Goal: Information Seeking & Learning: Check status

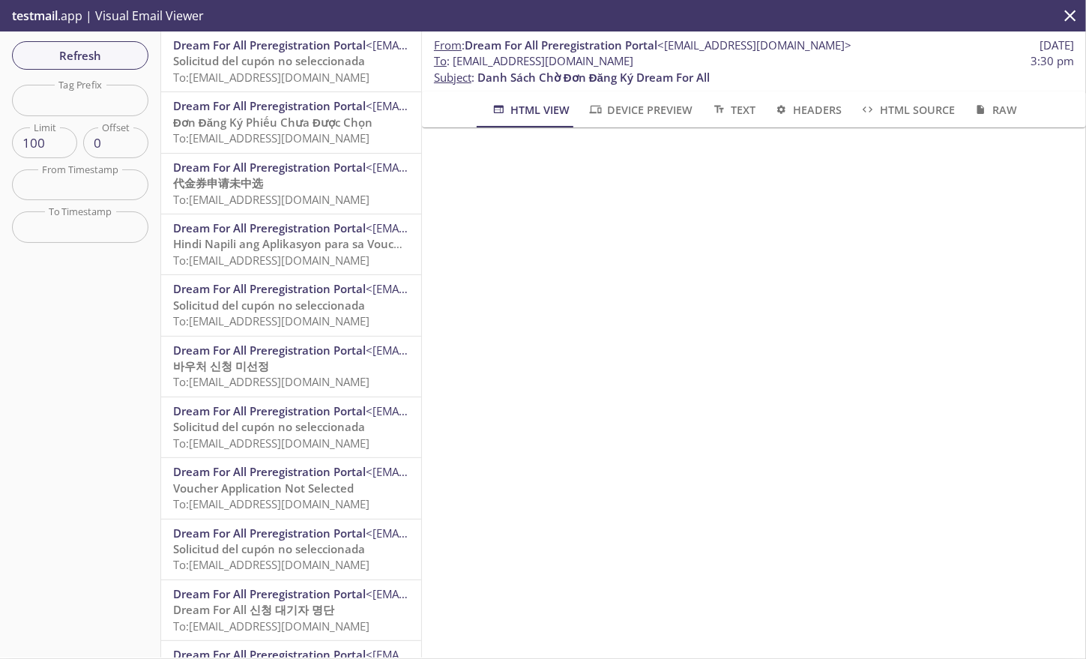
scroll to position [19, 0]
click at [98, 60] on span "Refresh" at bounding box center [80, 55] width 112 height 19
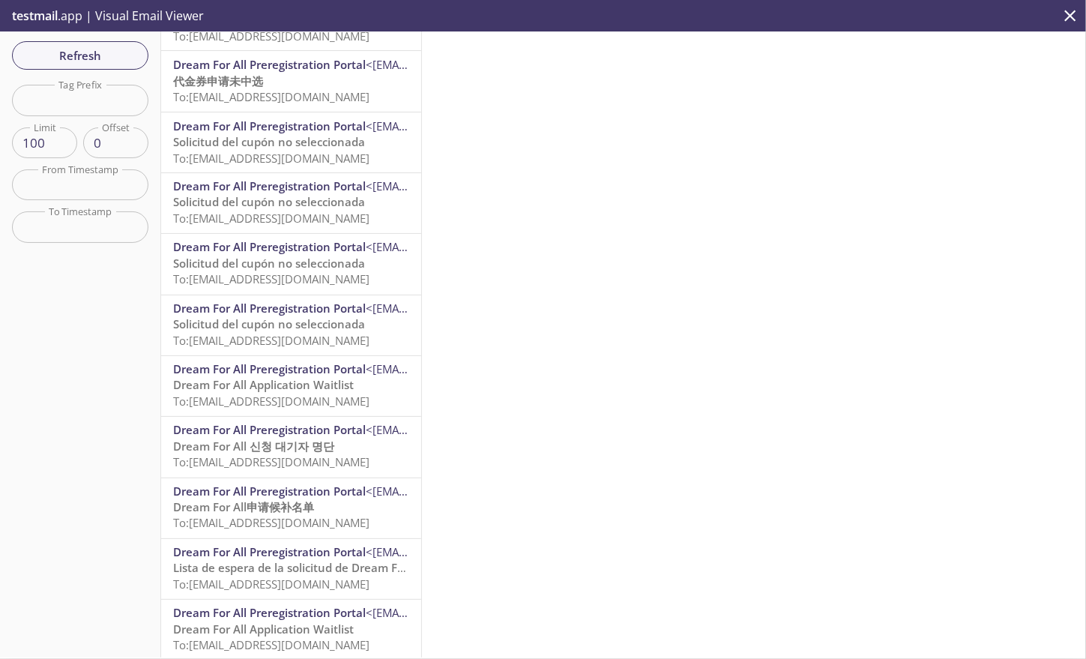
scroll to position [4737, 0]
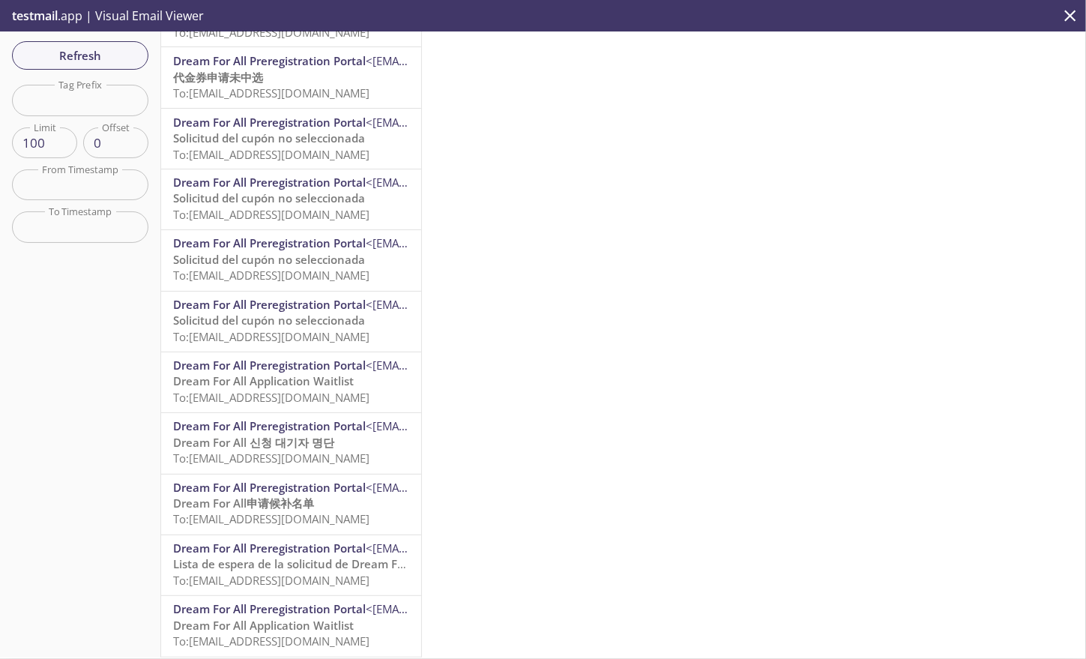
click at [70, 98] on input "text" at bounding box center [80, 100] width 136 height 31
type input "calhfa"
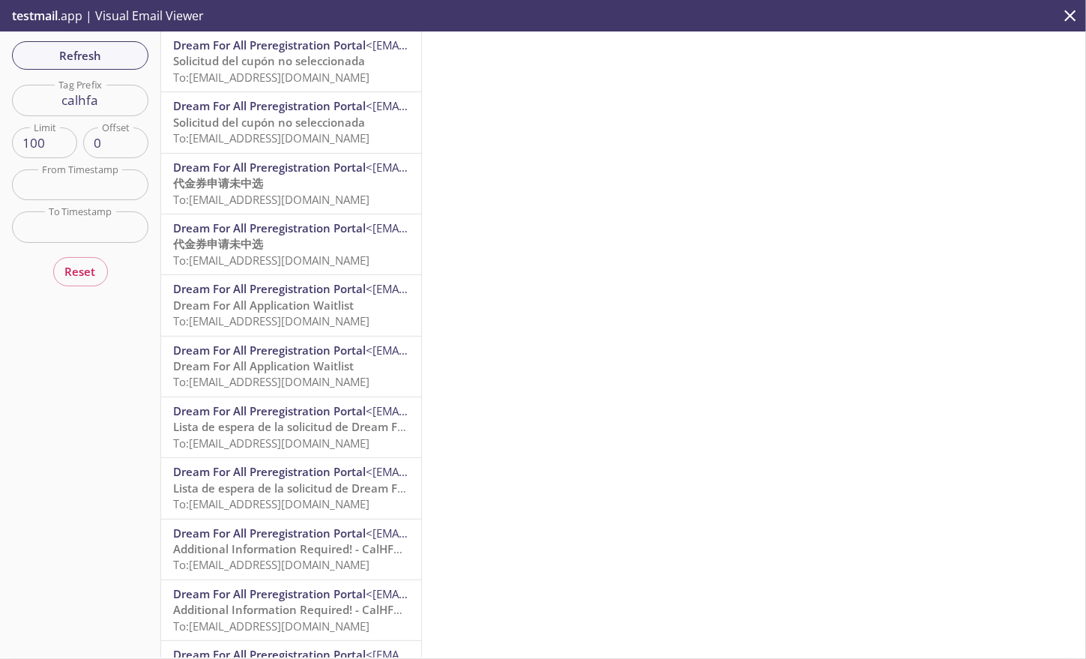
click at [248, 377] on span "To: [EMAIL_ADDRESS][DOMAIN_NAME]" at bounding box center [271, 381] width 196 height 15
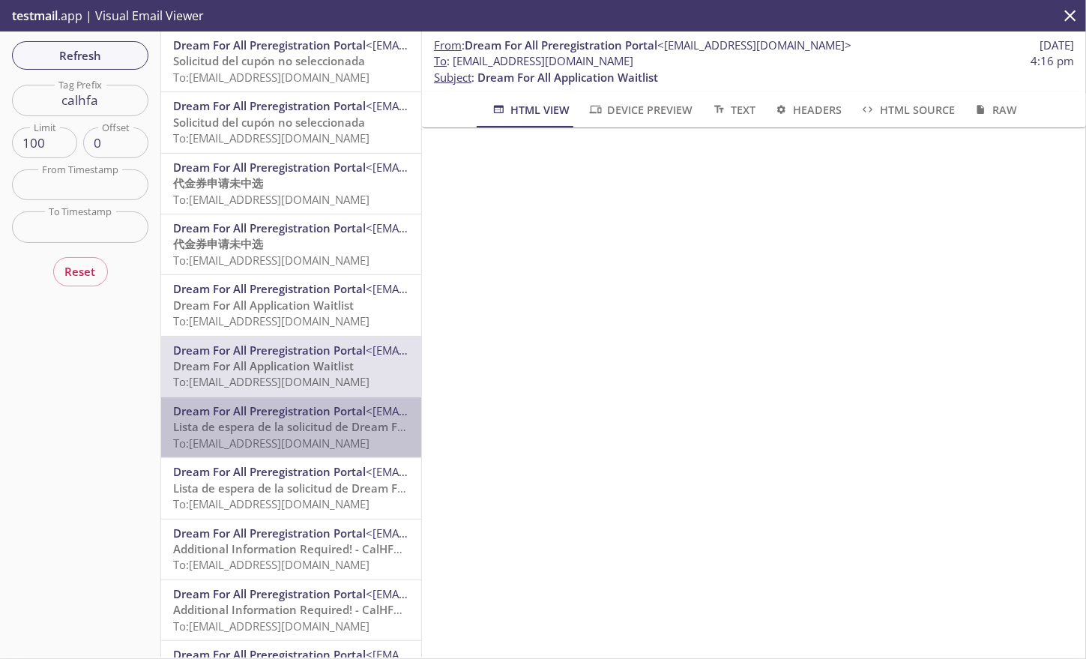
click at [296, 427] on span "Lista de espera de la solicitud de Dream For All" at bounding box center [299, 426] width 252 height 15
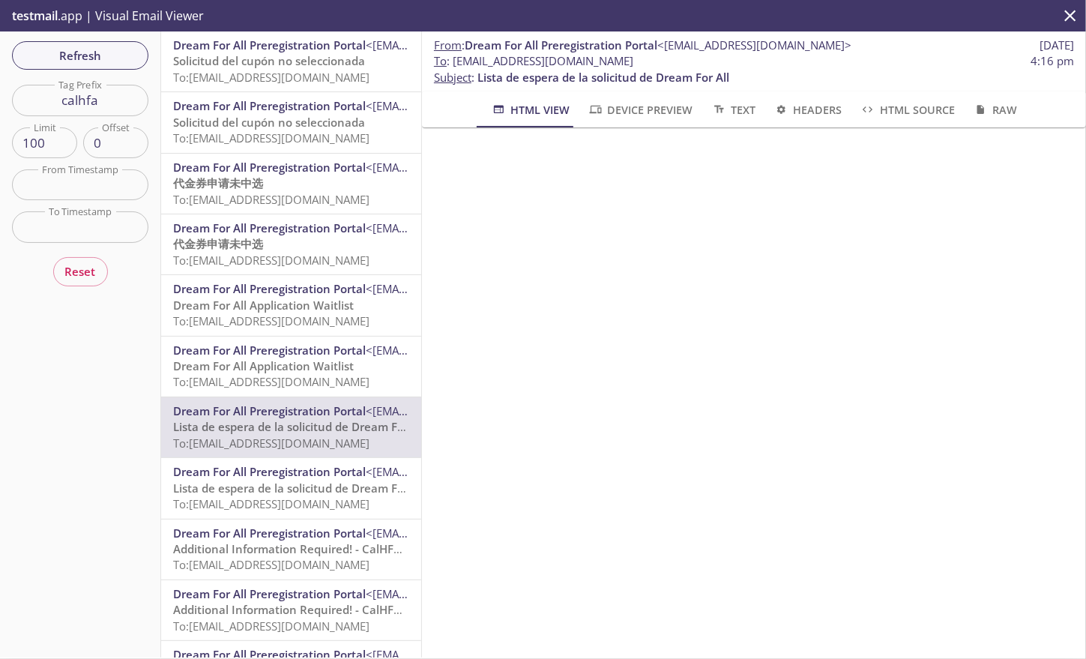
click at [292, 478] on span "Dream For All Preregistration Portal" at bounding box center [269, 471] width 193 height 15
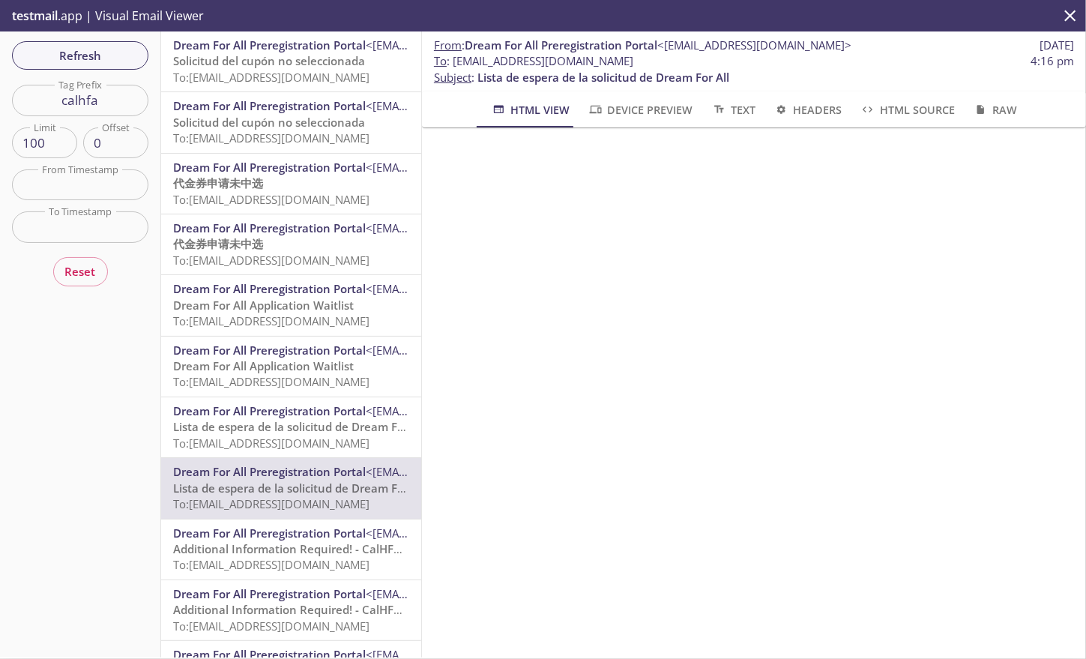
click at [268, 365] on span "Dream For All Application Waitlist" at bounding box center [263, 365] width 181 height 15
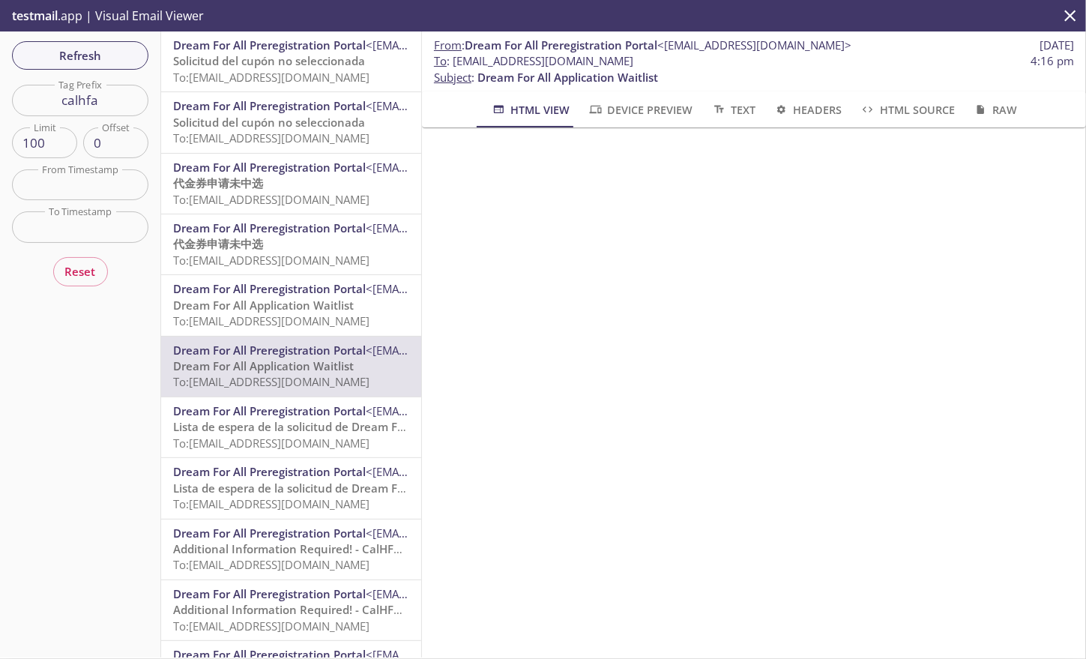
click at [308, 58] on span "Solicitud del cupón no seleccionada" at bounding box center [269, 60] width 192 height 15
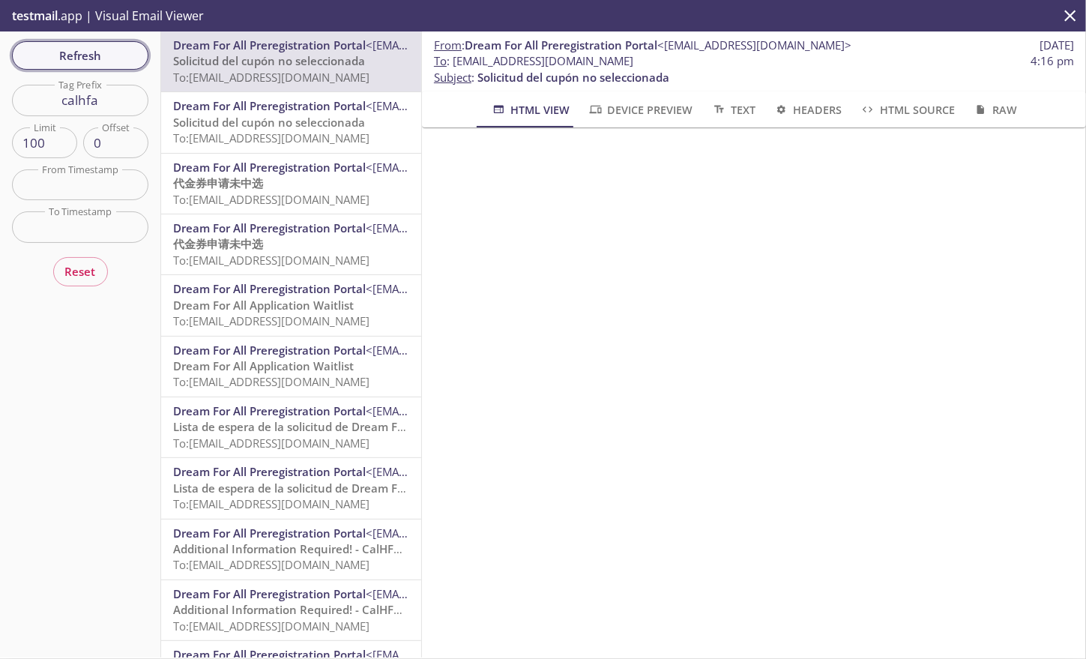
click at [46, 46] on span "Refresh" at bounding box center [80, 55] width 112 height 19
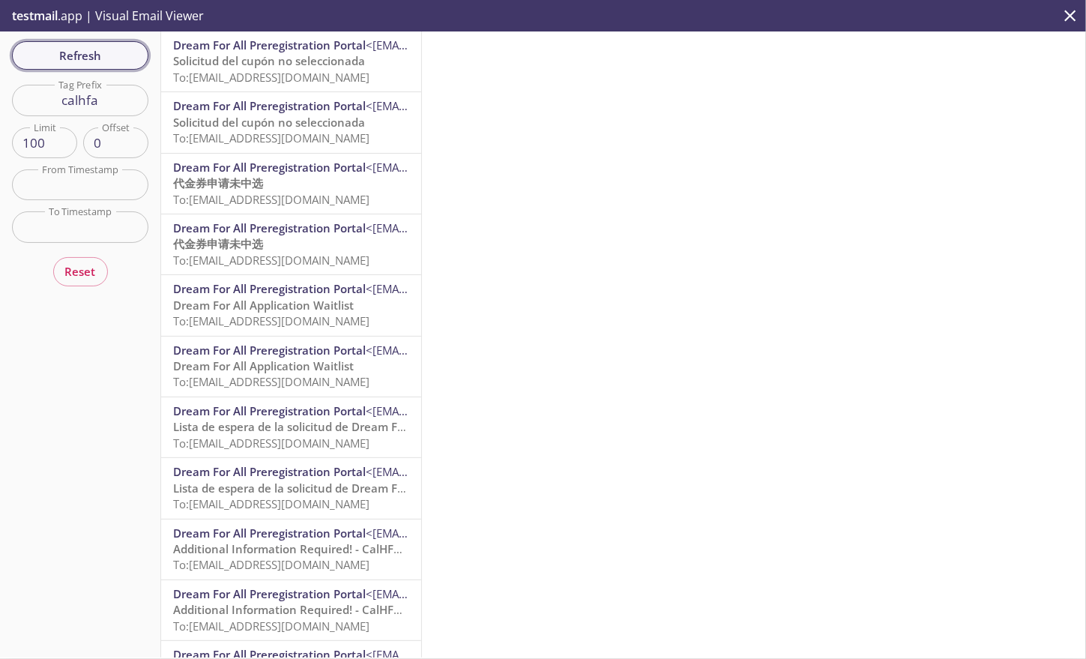
click at [110, 56] on span "Refresh" at bounding box center [80, 55] width 112 height 19
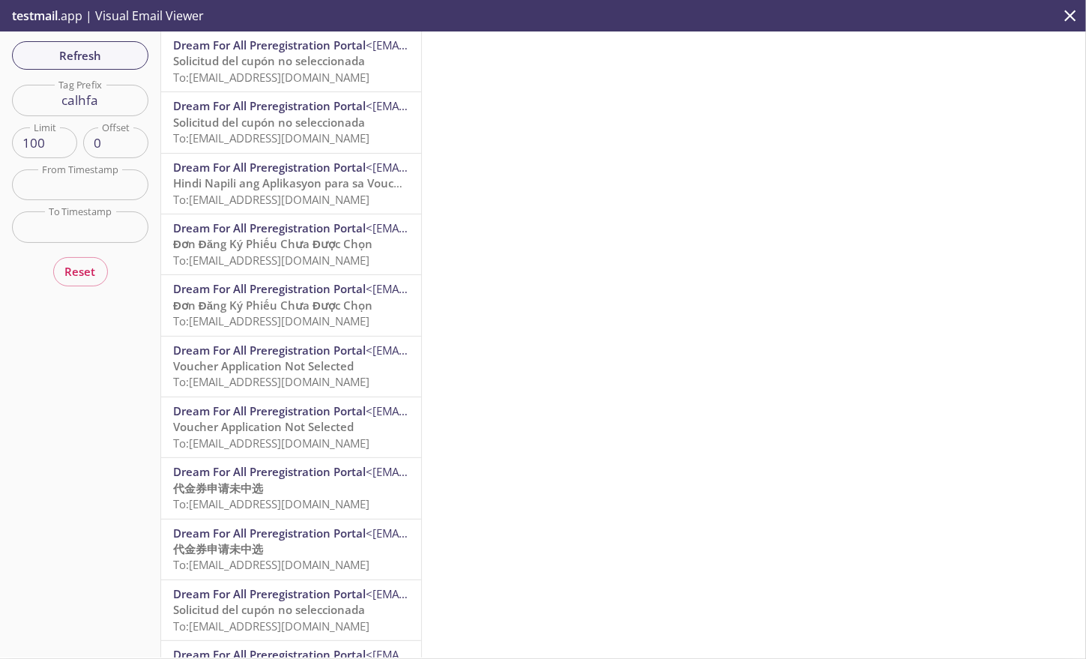
click at [305, 71] on span "To: [EMAIL_ADDRESS][DOMAIN_NAME]" at bounding box center [271, 77] width 196 height 15
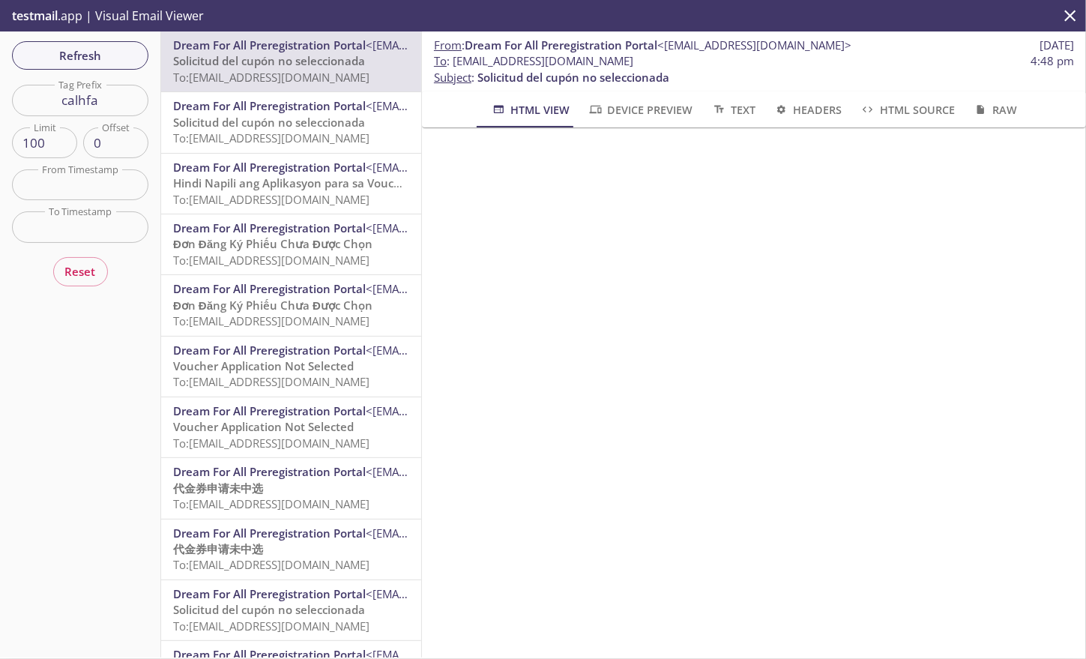
click at [313, 108] on span "Dream For All Preregistration Portal" at bounding box center [269, 105] width 193 height 15
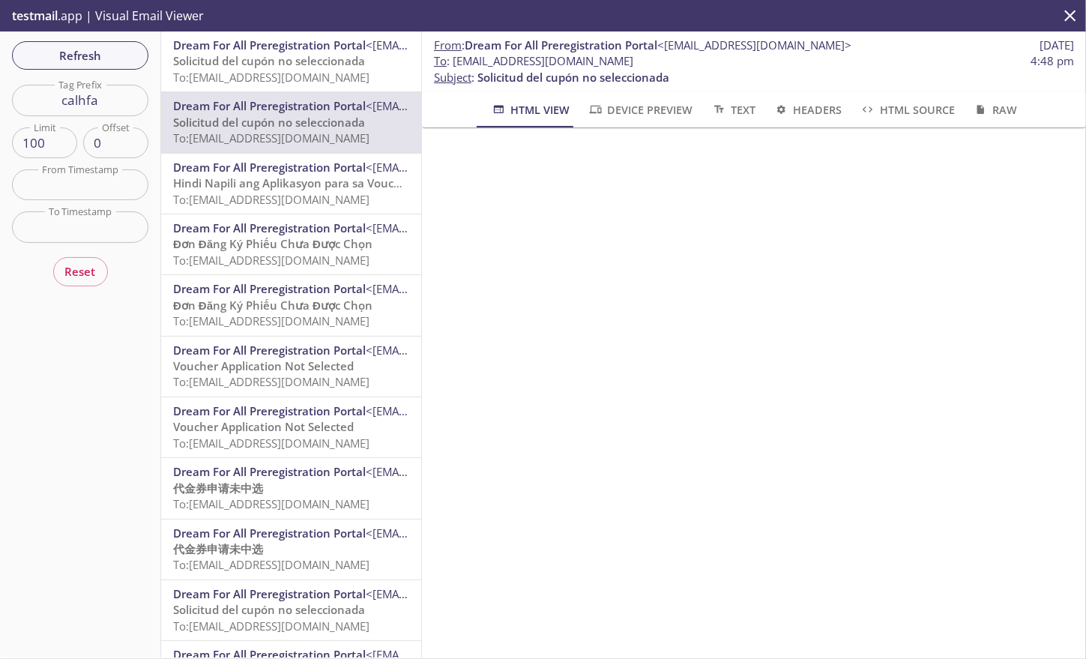
click at [281, 186] on span "Hindi Napili ang Aplikasyon para sa Voucher" at bounding box center [292, 182] width 239 height 15
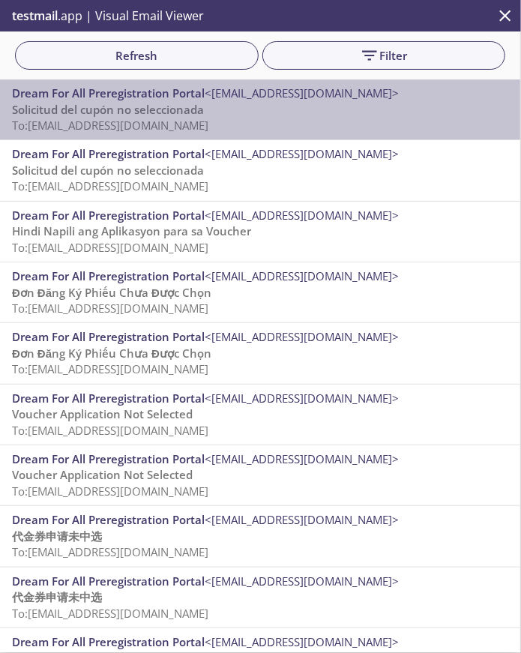
click at [263, 103] on p "Solicitud del cupón no seleccionada To: [EMAIL_ADDRESS][DOMAIN_NAME]" at bounding box center [260, 118] width 496 height 32
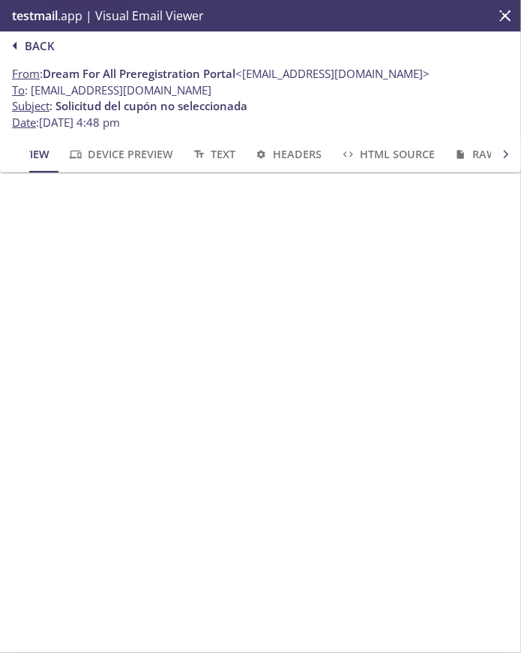
scroll to position [0, 69]
click at [498, 154] on icon at bounding box center [506, 154] width 16 height 16
click at [15, 44] on icon "button" at bounding box center [15, 46] width 4 height 8
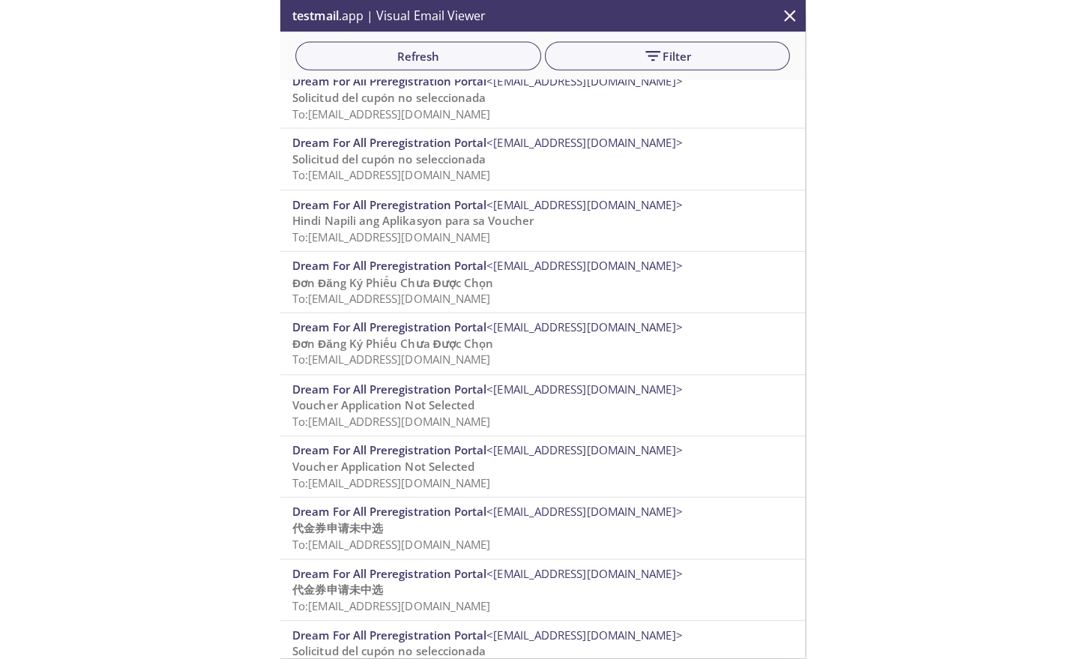
scroll to position [13, 0]
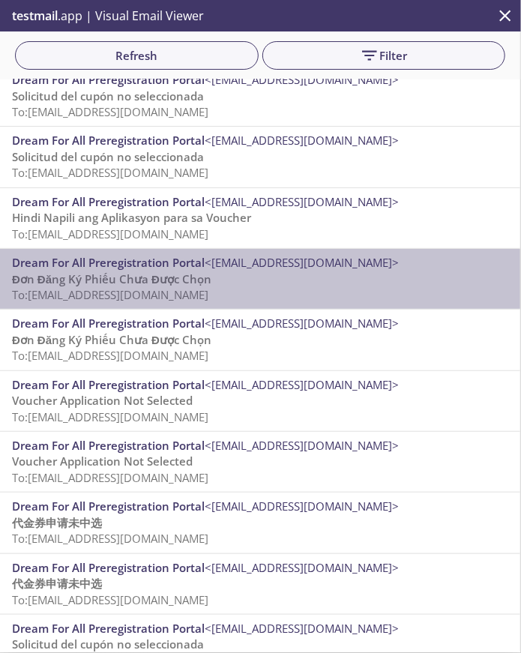
click at [281, 295] on p "Đơn Đăng Ký Phiếu Chưa Được Chọn To: [EMAIL_ADDRESS][DOMAIN_NAME]" at bounding box center [260, 287] width 496 height 32
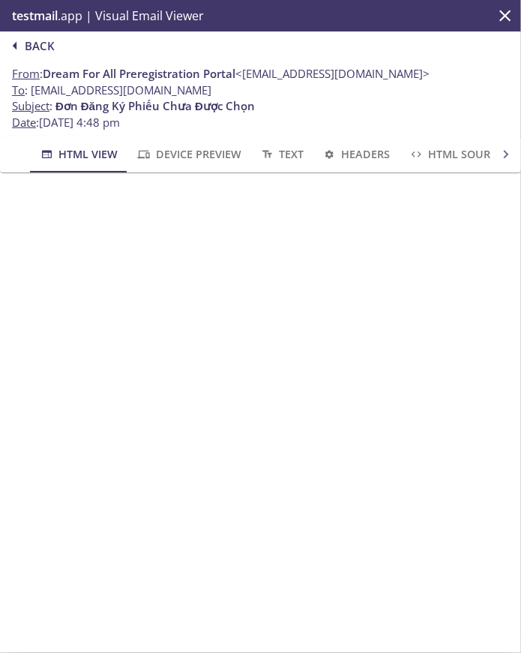
click at [16, 48] on icon "button" at bounding box center [15, 46] width 4 height 8
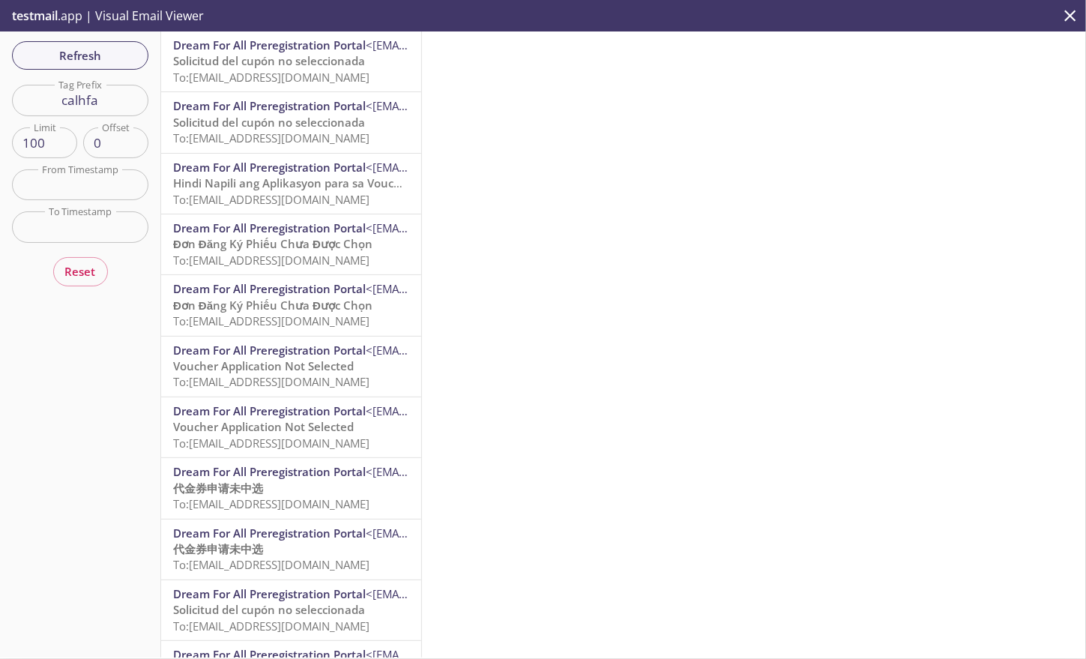
click at [316, 247] on span "Đơn Đăng Ký Phiếu Chưa Được Chọn" at bounding box center [272, 243] width 199 height 15
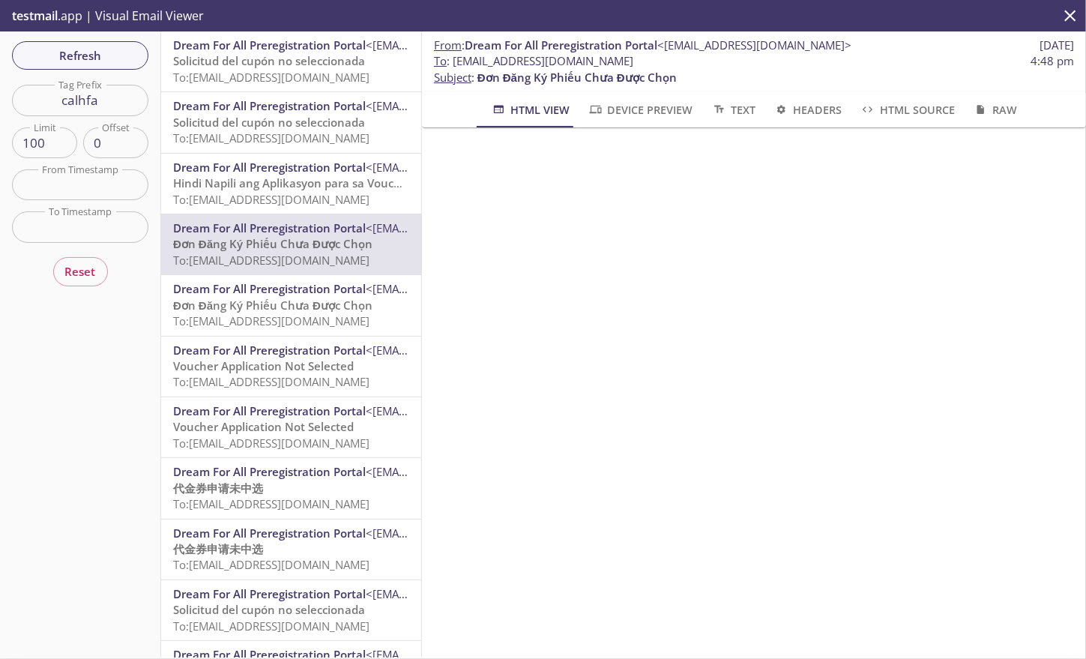
click at [303, 316] on span "To: [EMAIL_ADDRESS][DOMAIN_NAME]" at bounding box center [271, 320] width 196 height 15
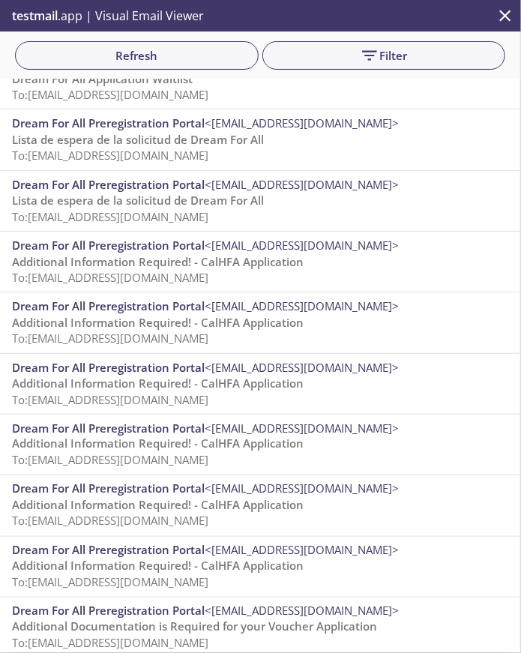
scroll to position [1984, 0]
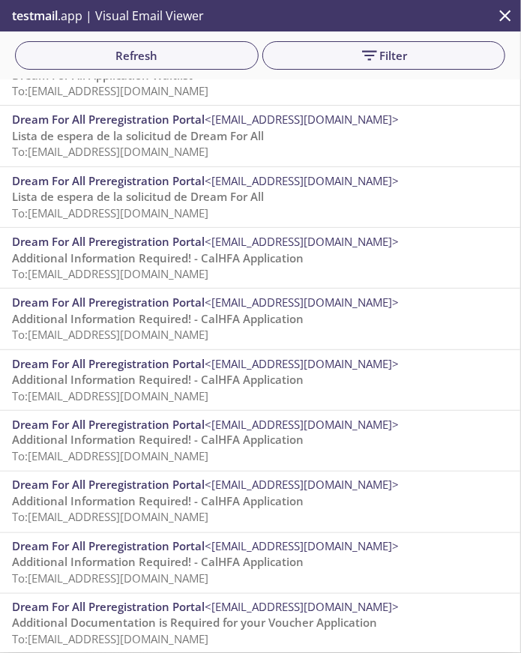
click at [290, 193] on p "Lista de espera de la solicitud de Dream For All To: [EMAIL_ADDRESS][DOMAIN_NAM…" at bounding box center [260, 205] width 496 height 32
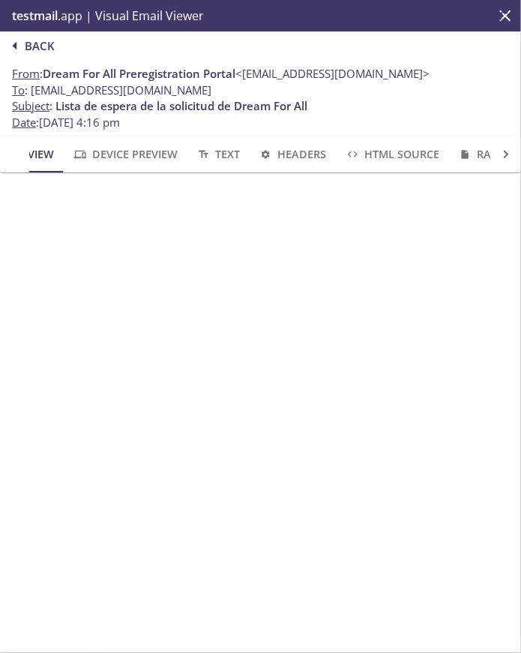
scroll to position [0, 69]
